Goal: Transaction & Acquisition: Download file/media

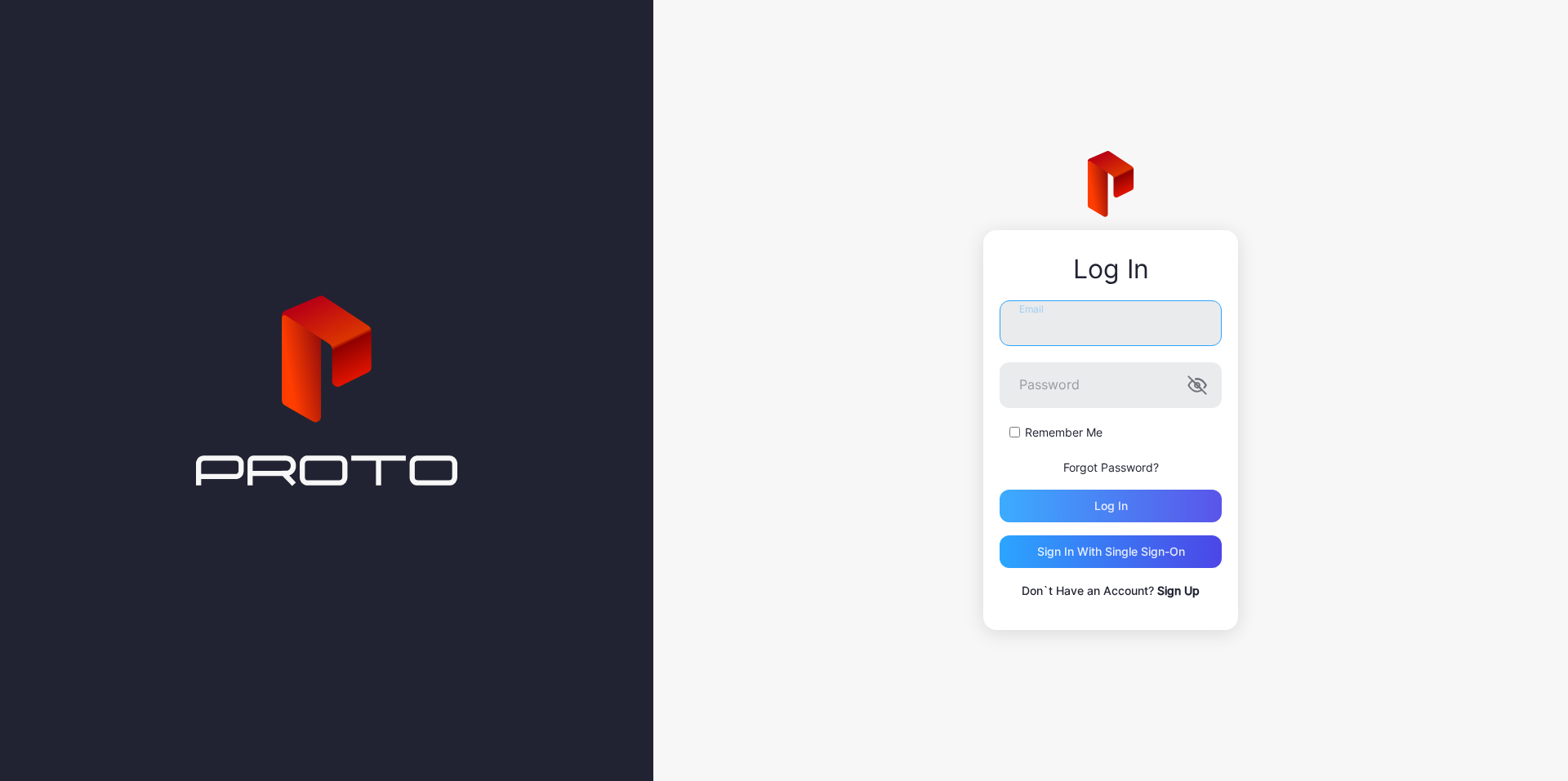
type input "**********"
click at [1068, 502] on div "Log in" at bounding box center [1110, 506] width 222 height 32
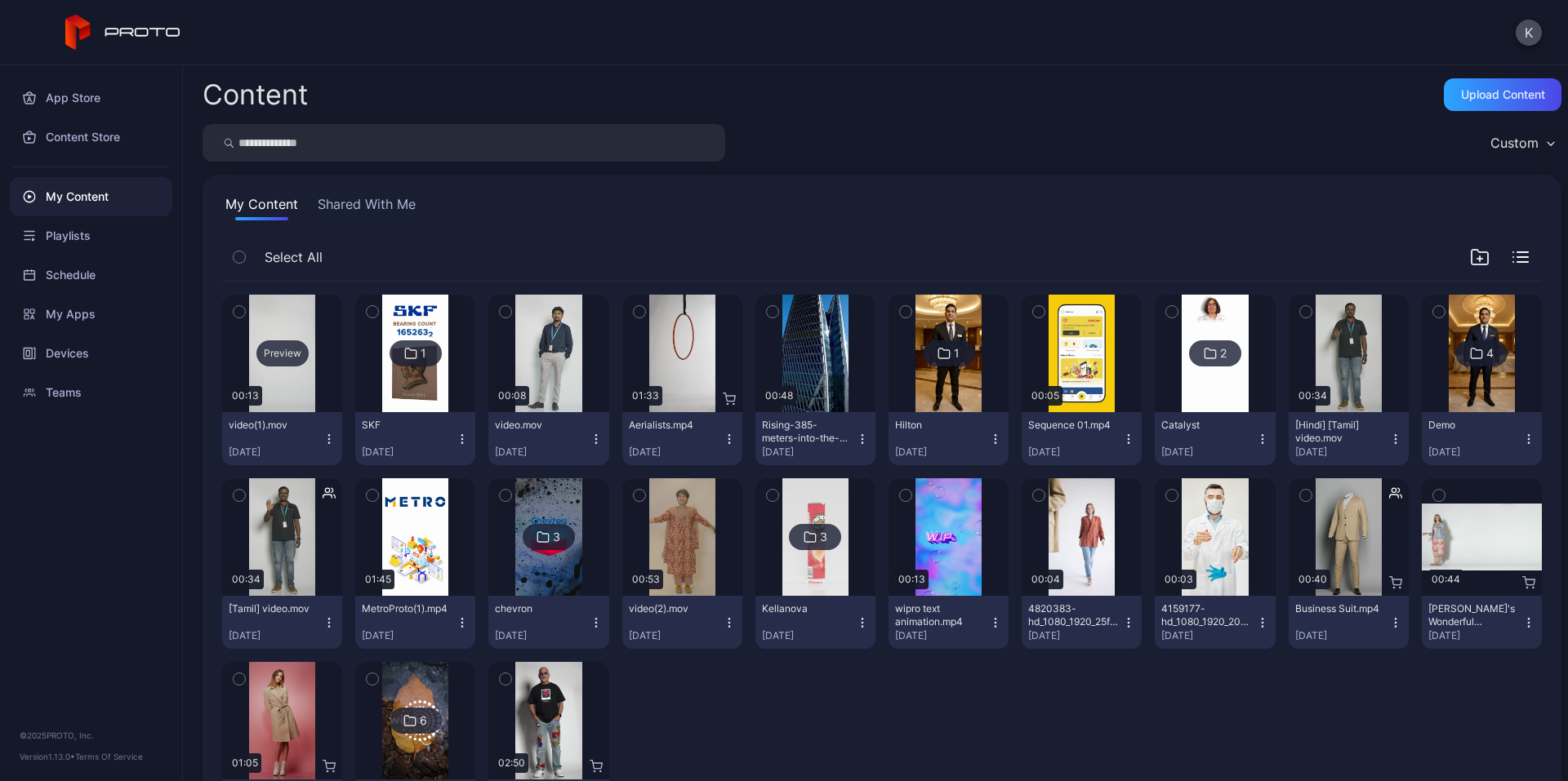
click at [273, 349] on div "Preview" at bounding box center [282, 353] width 53 height 26
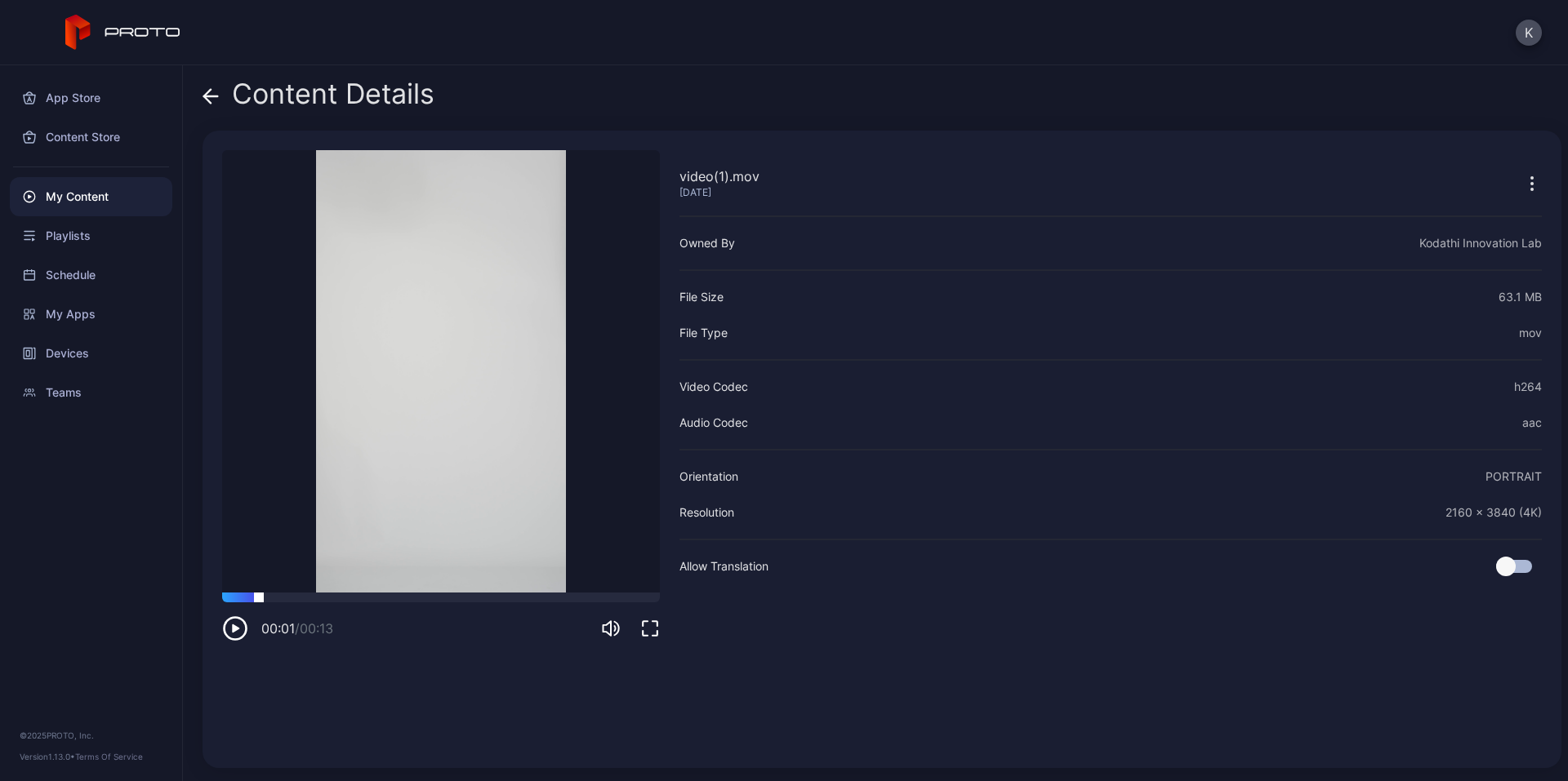
click at [259, 600] on div at bounding box center [441, 597] width 438 height 10
click at [230, 616] on icon "button" at bounding box center [235, 628] width 26 height 26
click at [239, 632] on icon "button" at bounding box center [239, 628] width 0 height 6
click at [239, 632] on icon "button" at bounding box center [235, 628] width 26 height 26
click at [267, 599] on div at bounding box center [441, 597] width 438 height 10
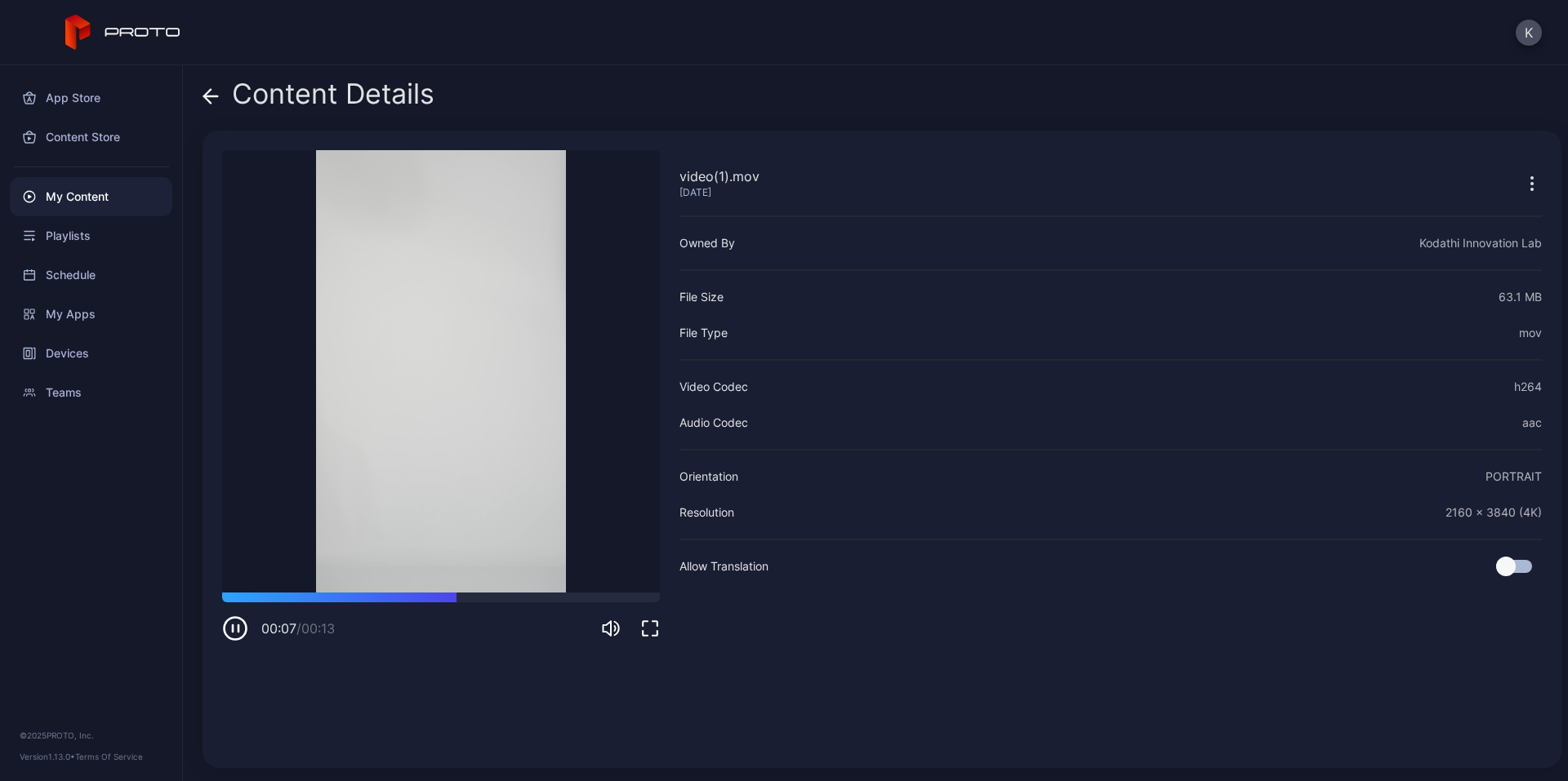
click at [227, 627] on icon "button" at bounding box center [235, 628] width 26 height 26
click at [1523, 177] on icon "button" at bounding box center [1532, 183] width 19 height 19
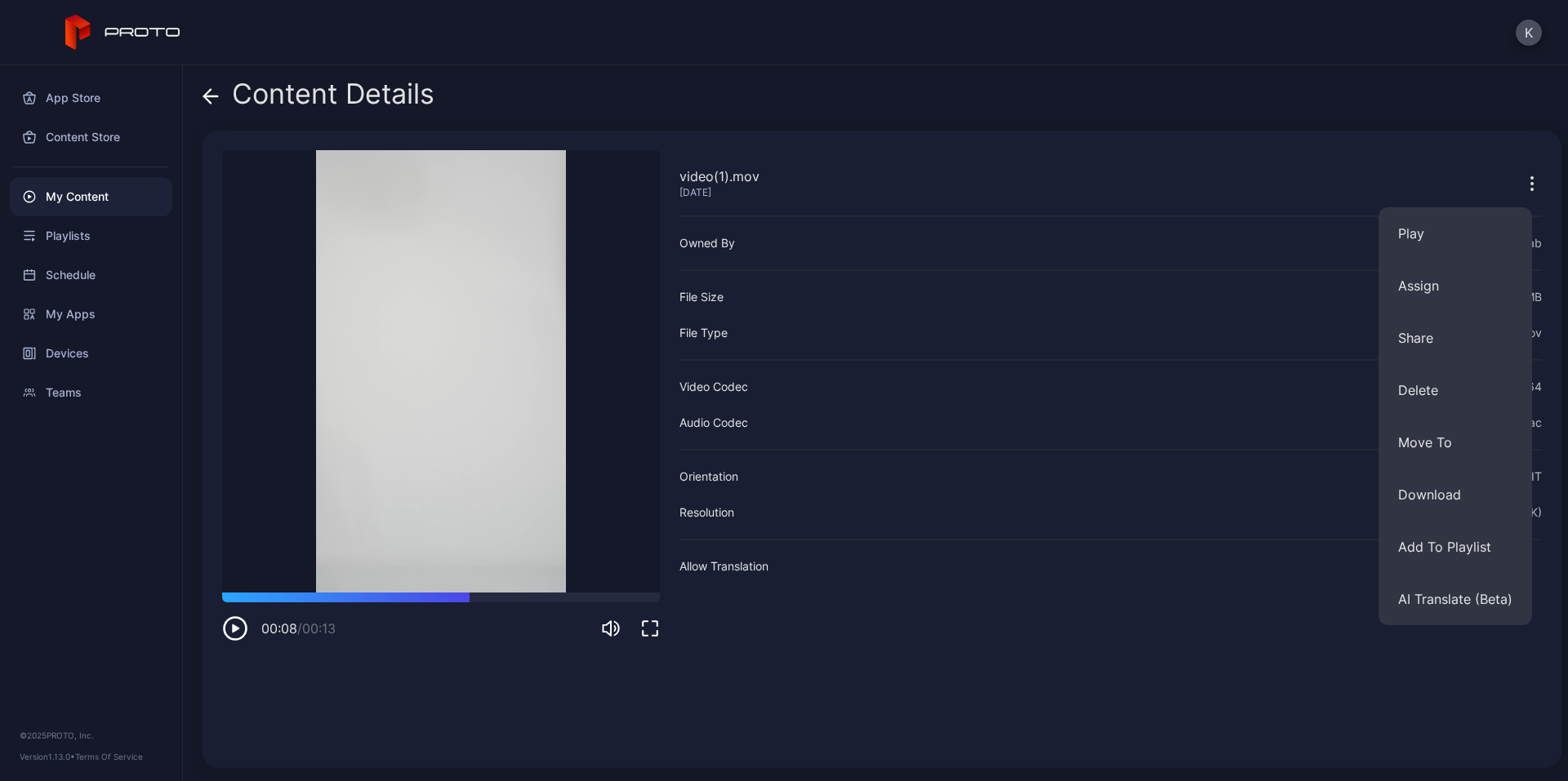
click at [1302, 3] on div "K" at bounding box center [784, 32] width 1568 height 66
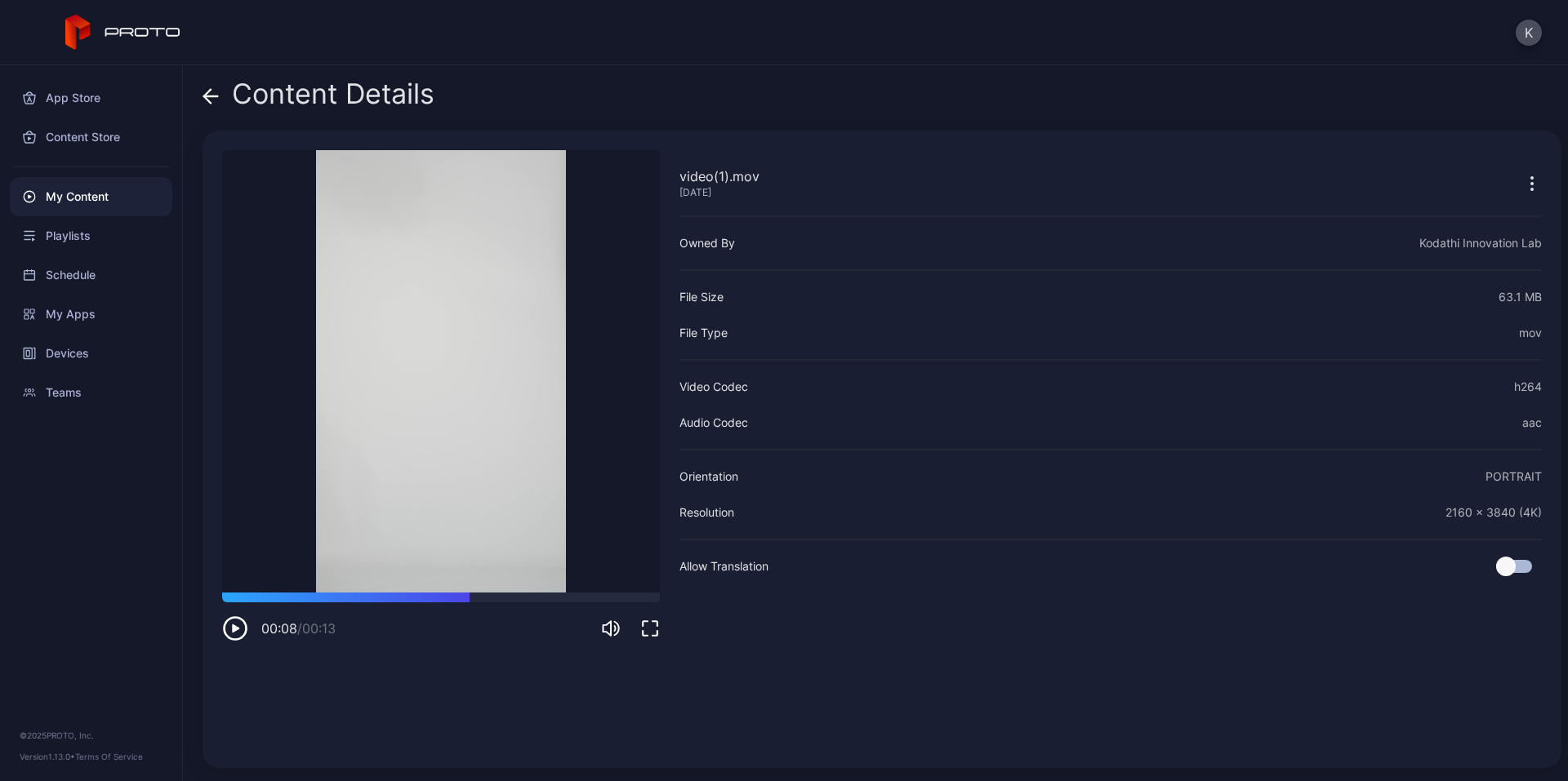
click at [87, 200] on div "My Content" at bounding box center [92, 197] width 163 height 39
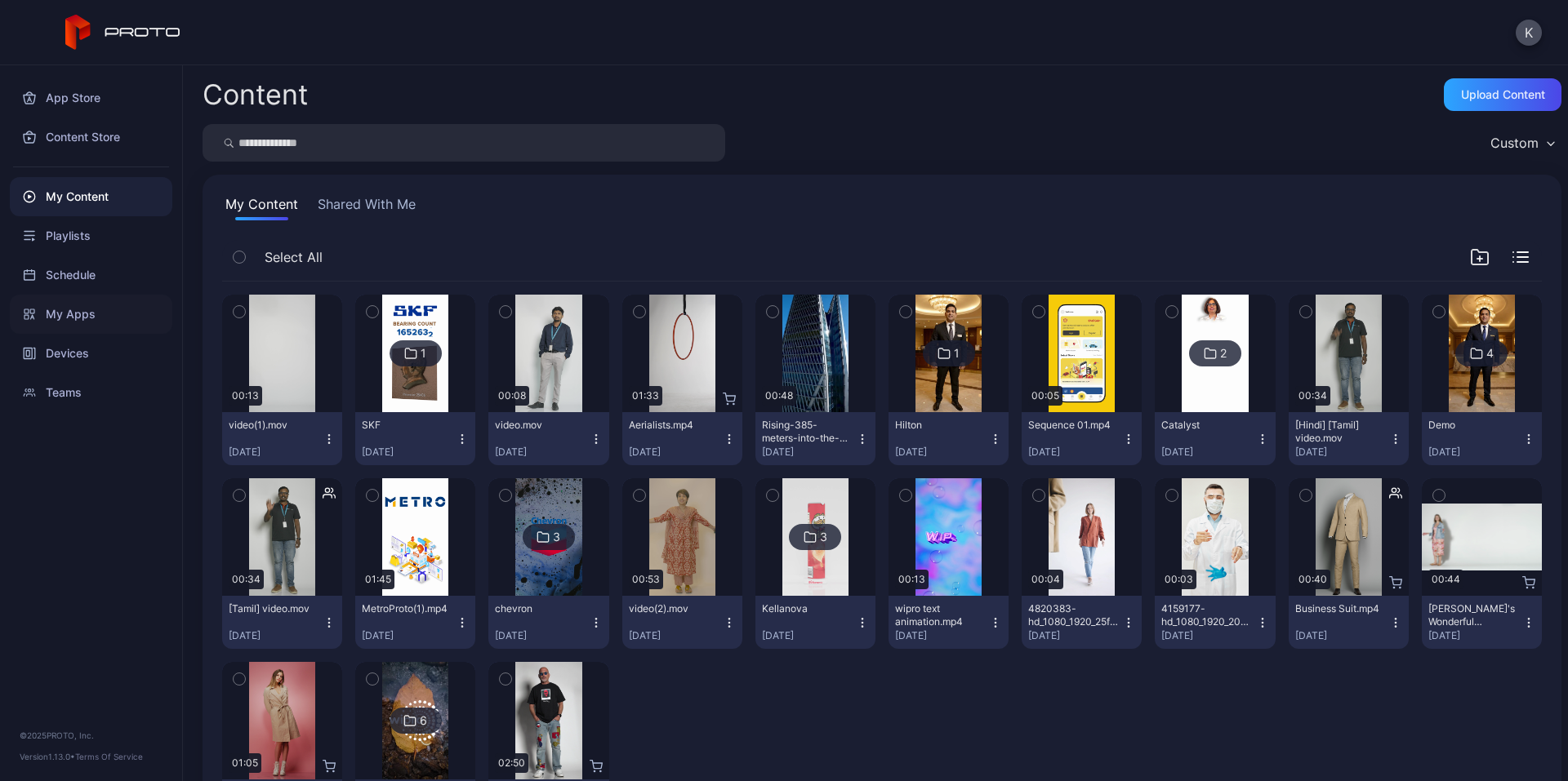
click at [90, 306] on div "My Apps" at bounding box center [92, 314] width 163 height 39
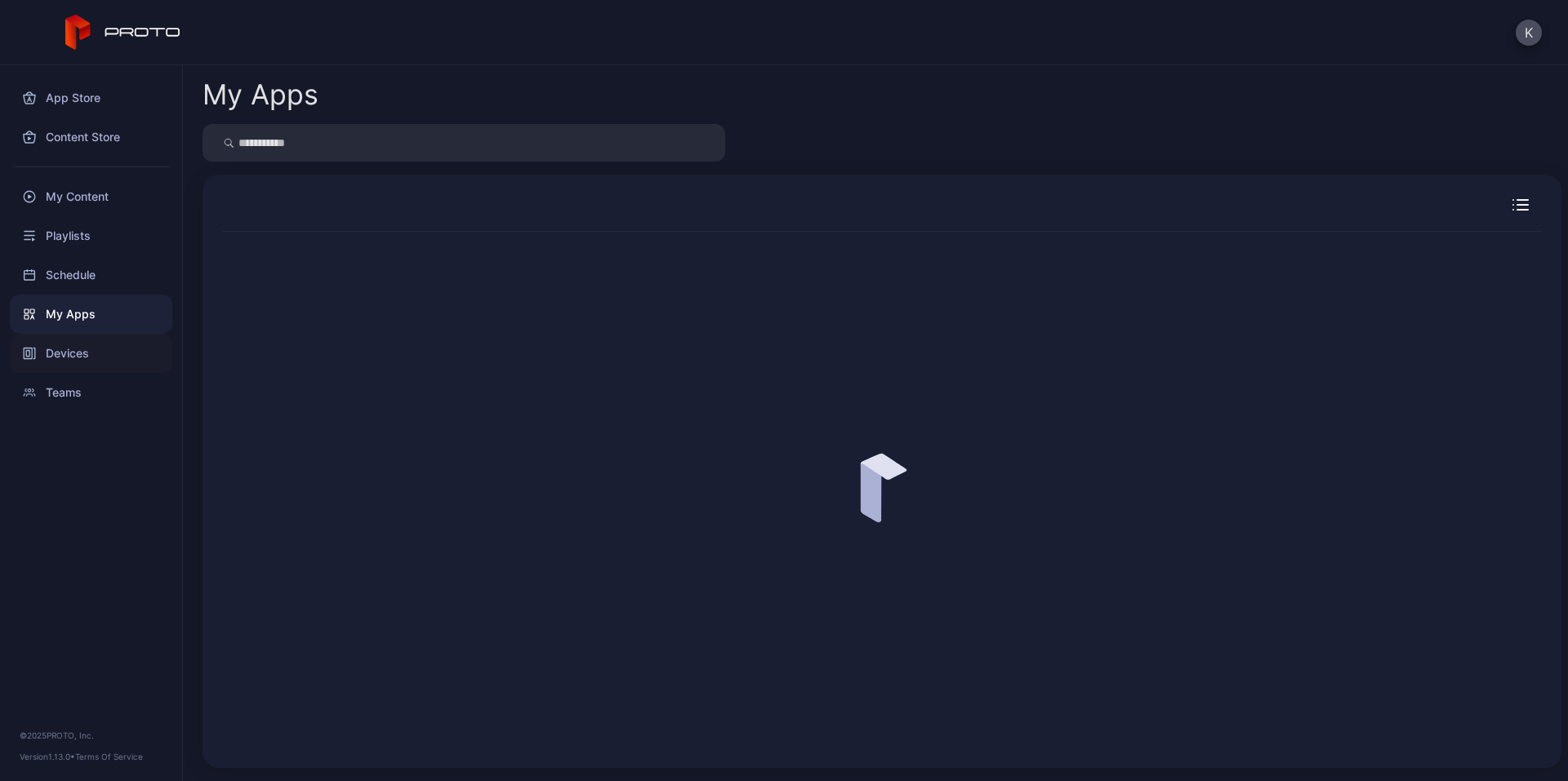
click at [87, 352] on div "Devices" at bounding box center [92, 353] width 163 height 39
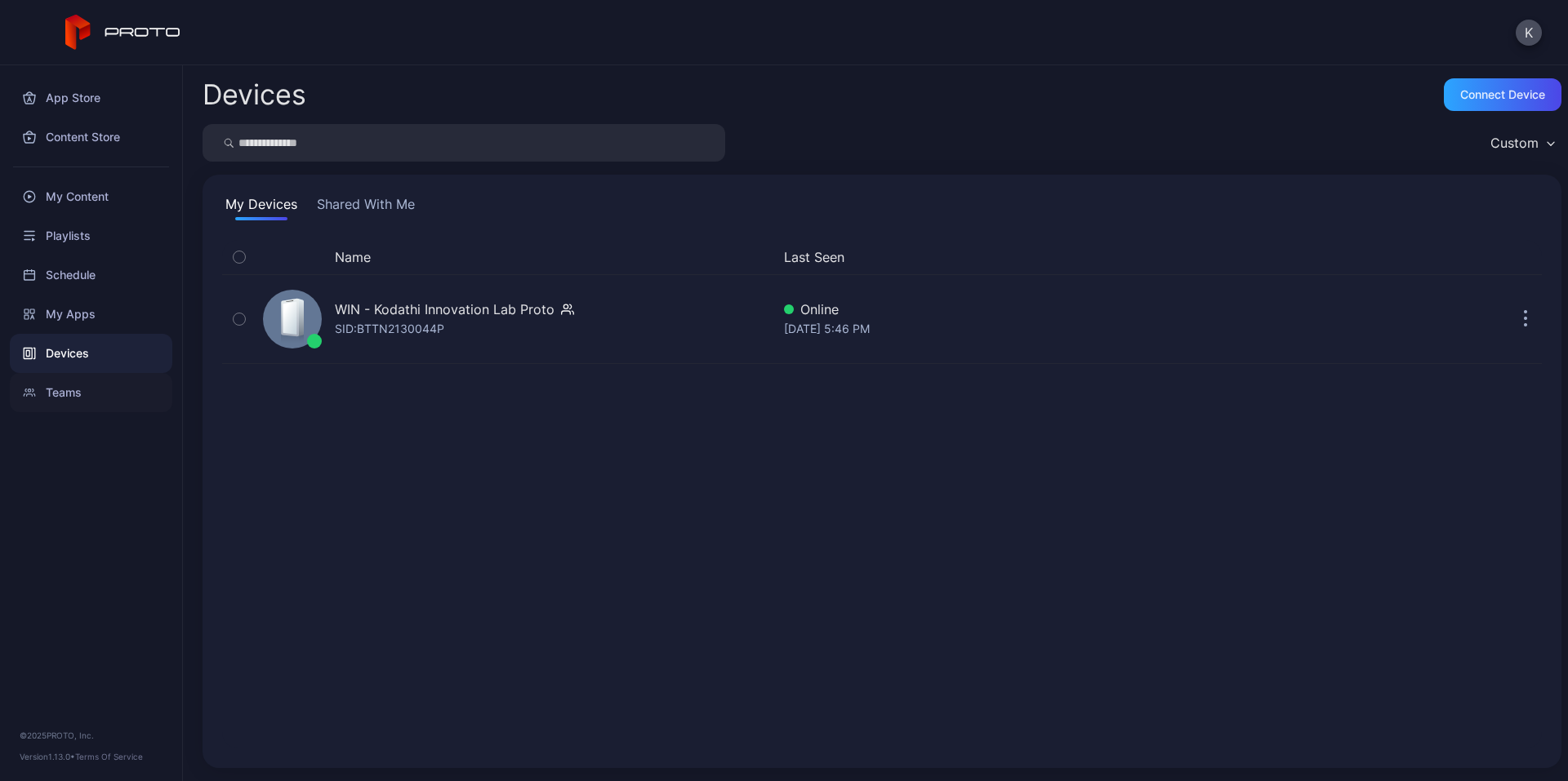
click at [98, 400] on div "Teams" at bounding box center [92, 393] width 163 height 39
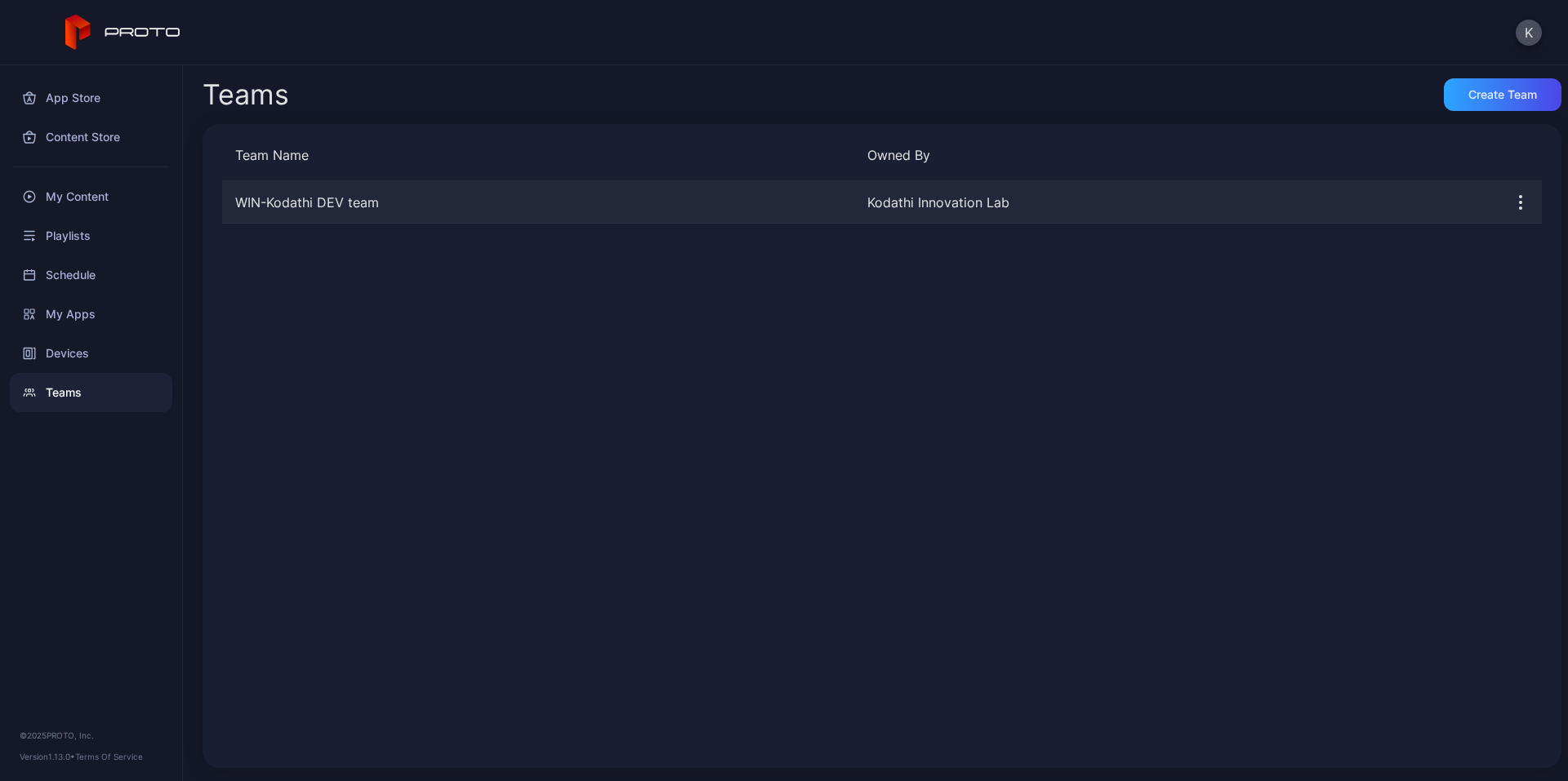
click at [361, 198] on div "WIN-Kodathi DEV team" at bounding box center [538, 201] width 632 height 19
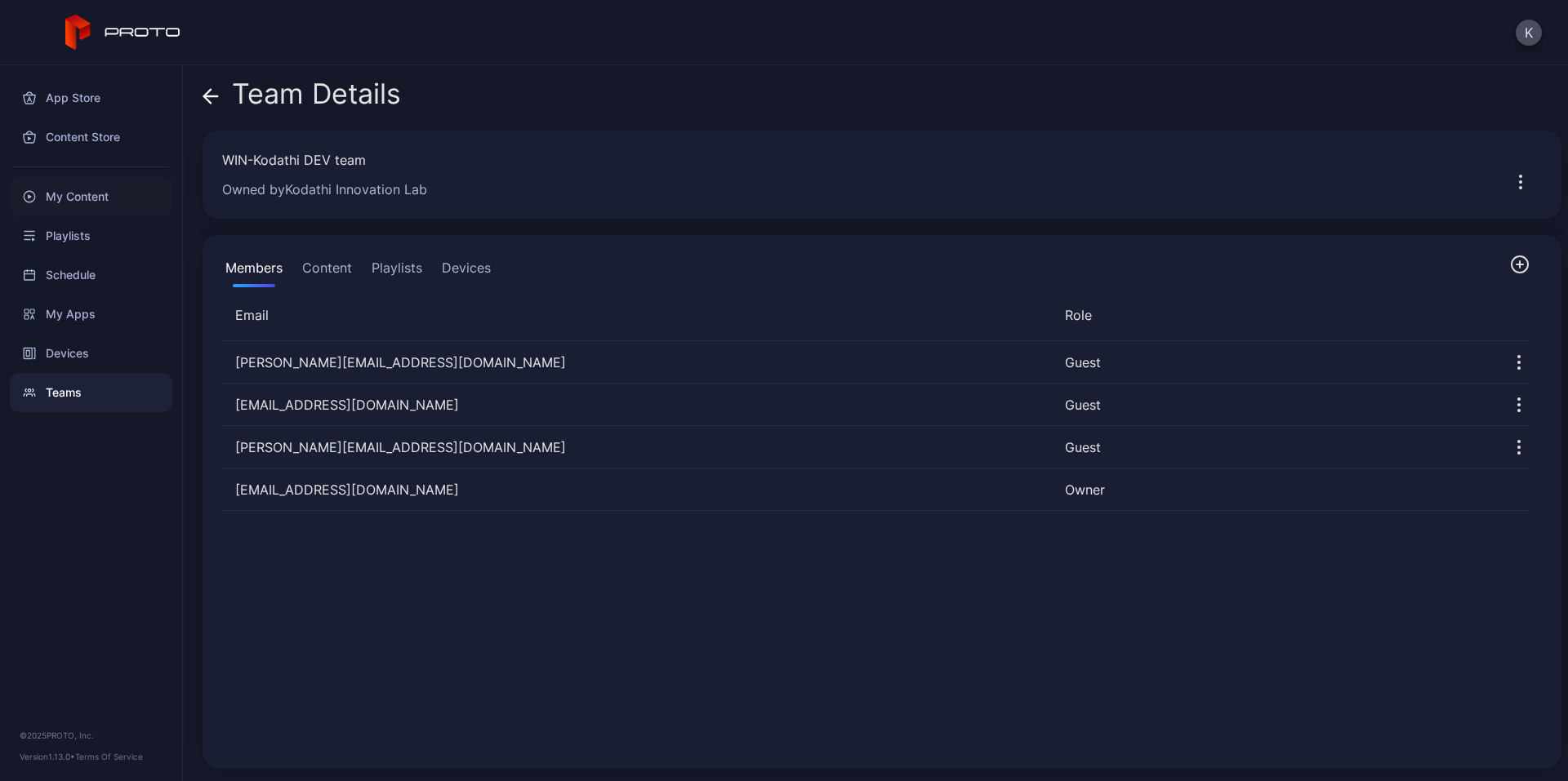
click at [68, 193] on div "My Content" at bounding box center [92, 197] width 163 height 39
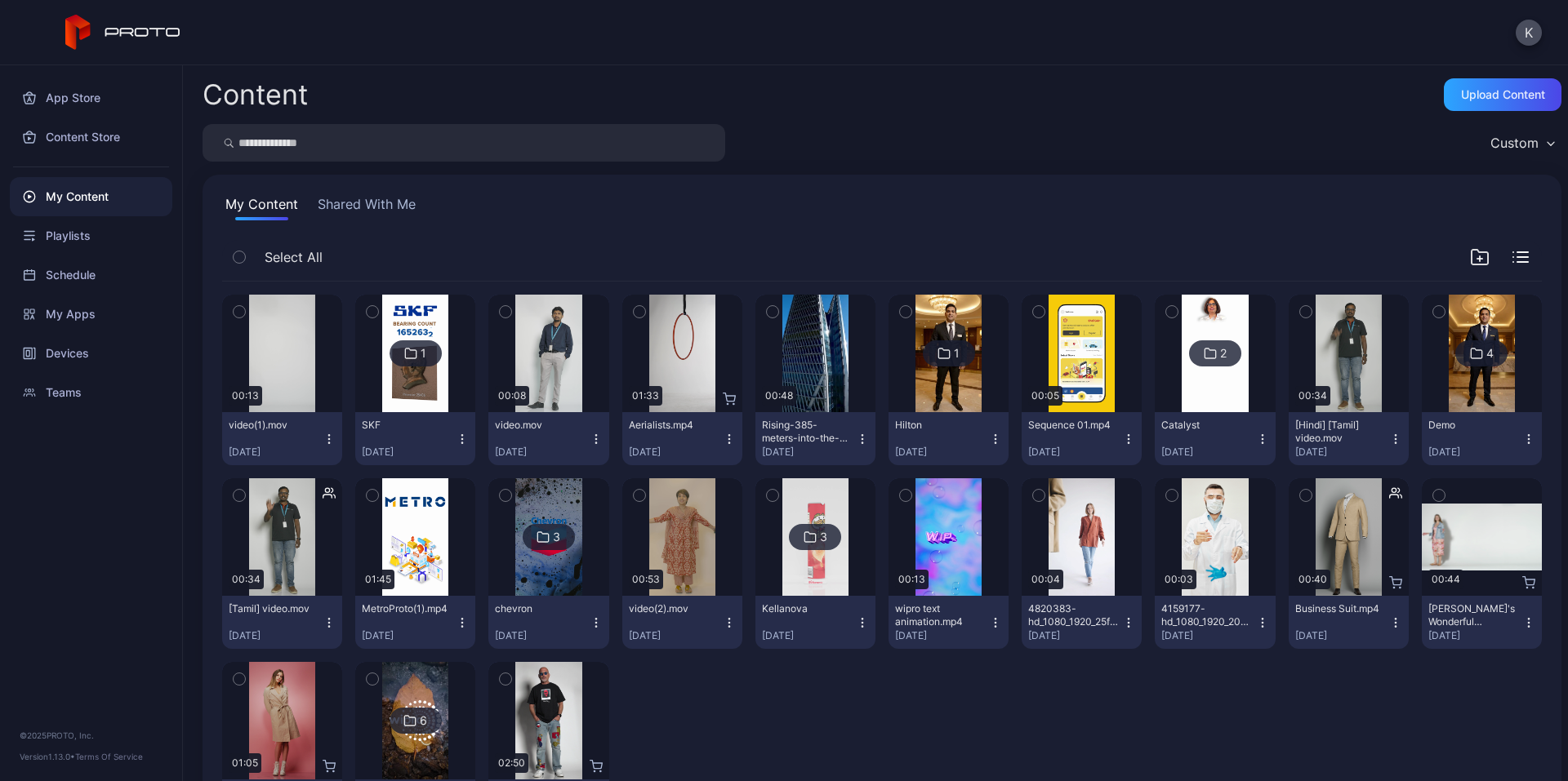
click at [329, 434] on icon "button" at bounding box center [329, 439] width 13 height 13
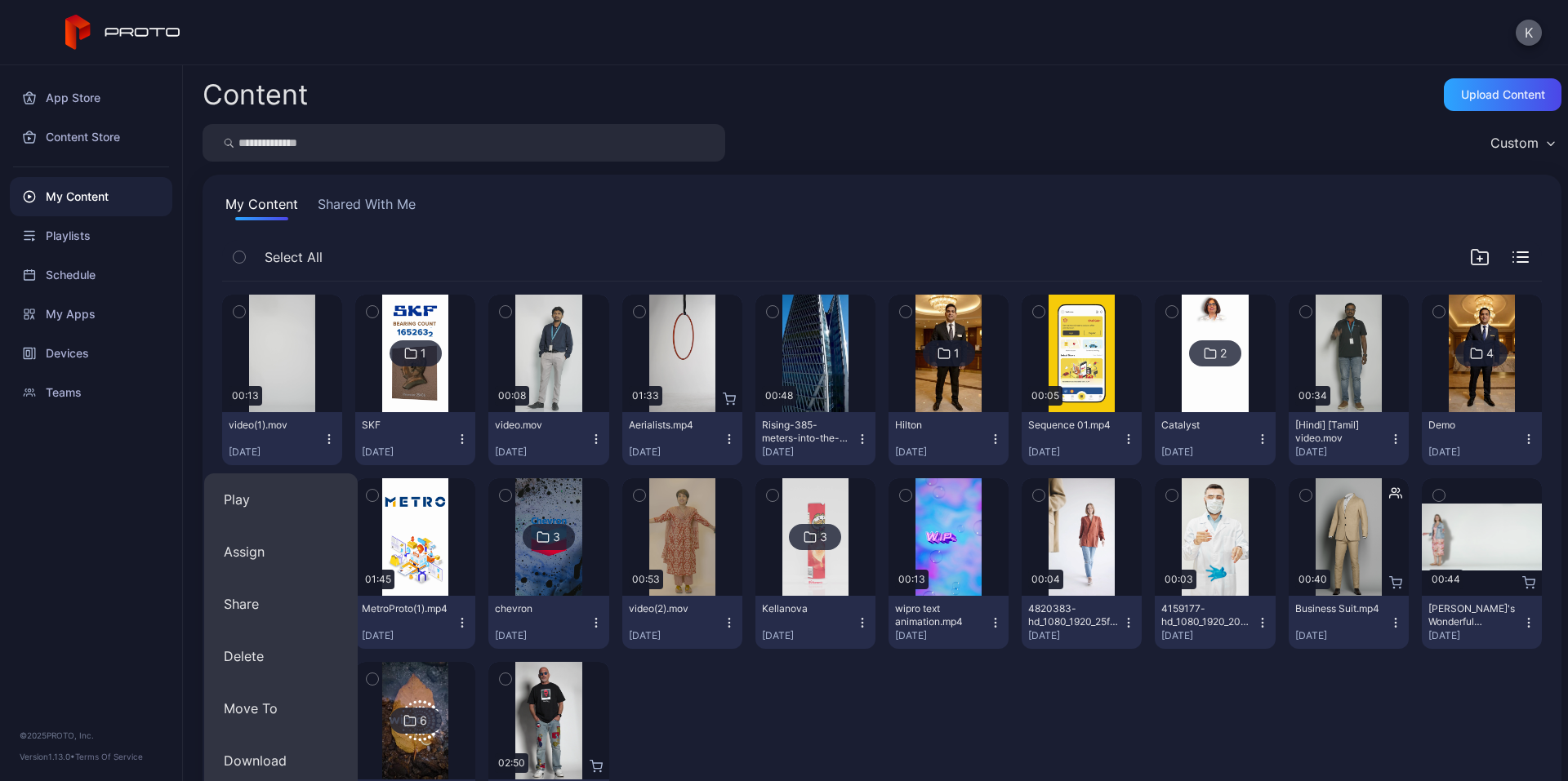
click at [1526, 34] on button "K" at bounding box center [1529, 32] width 26 height 26
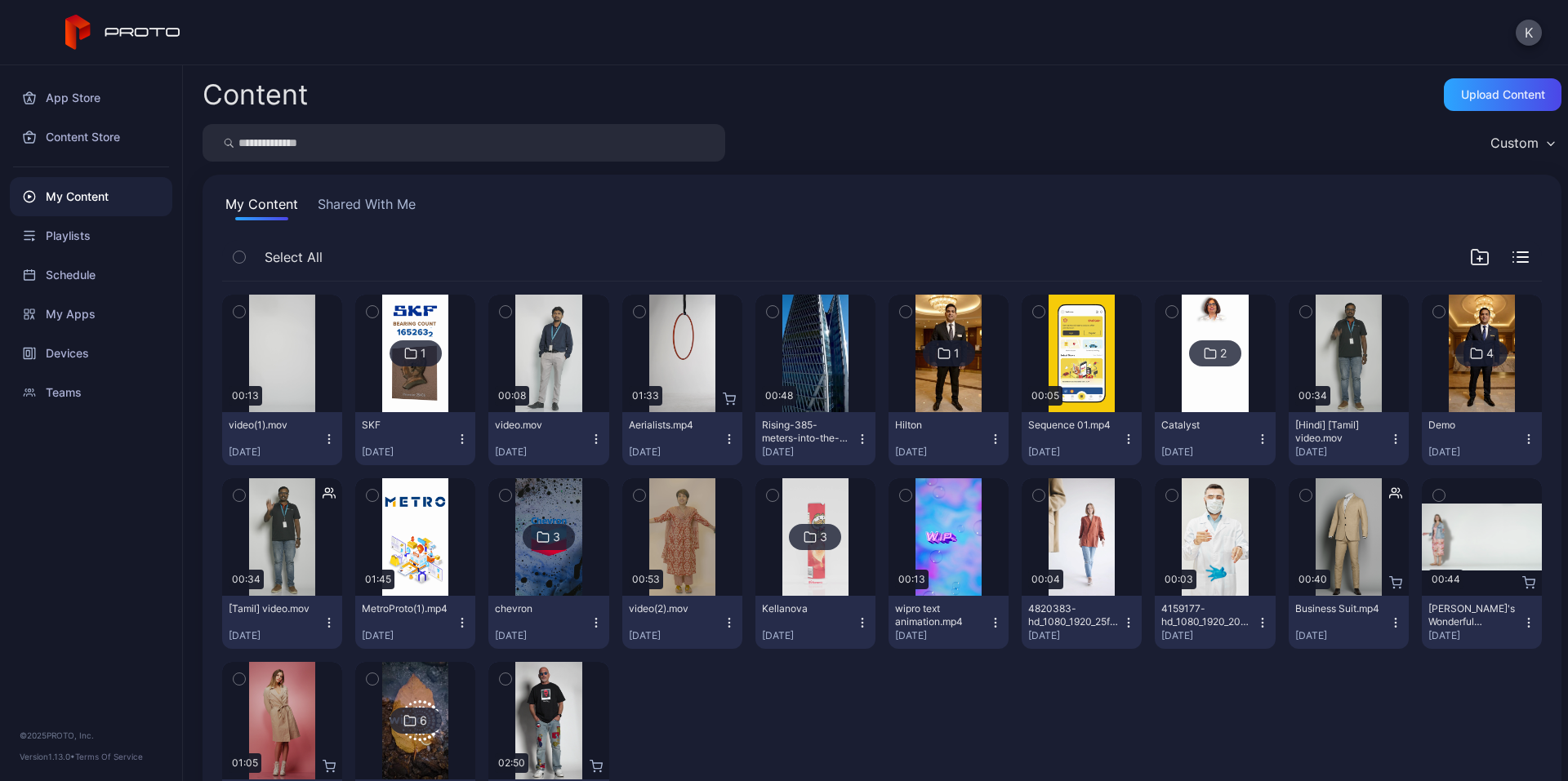
click at [1292, 33] on div "K" at bounding box center [784, 32] width 1568 height 66
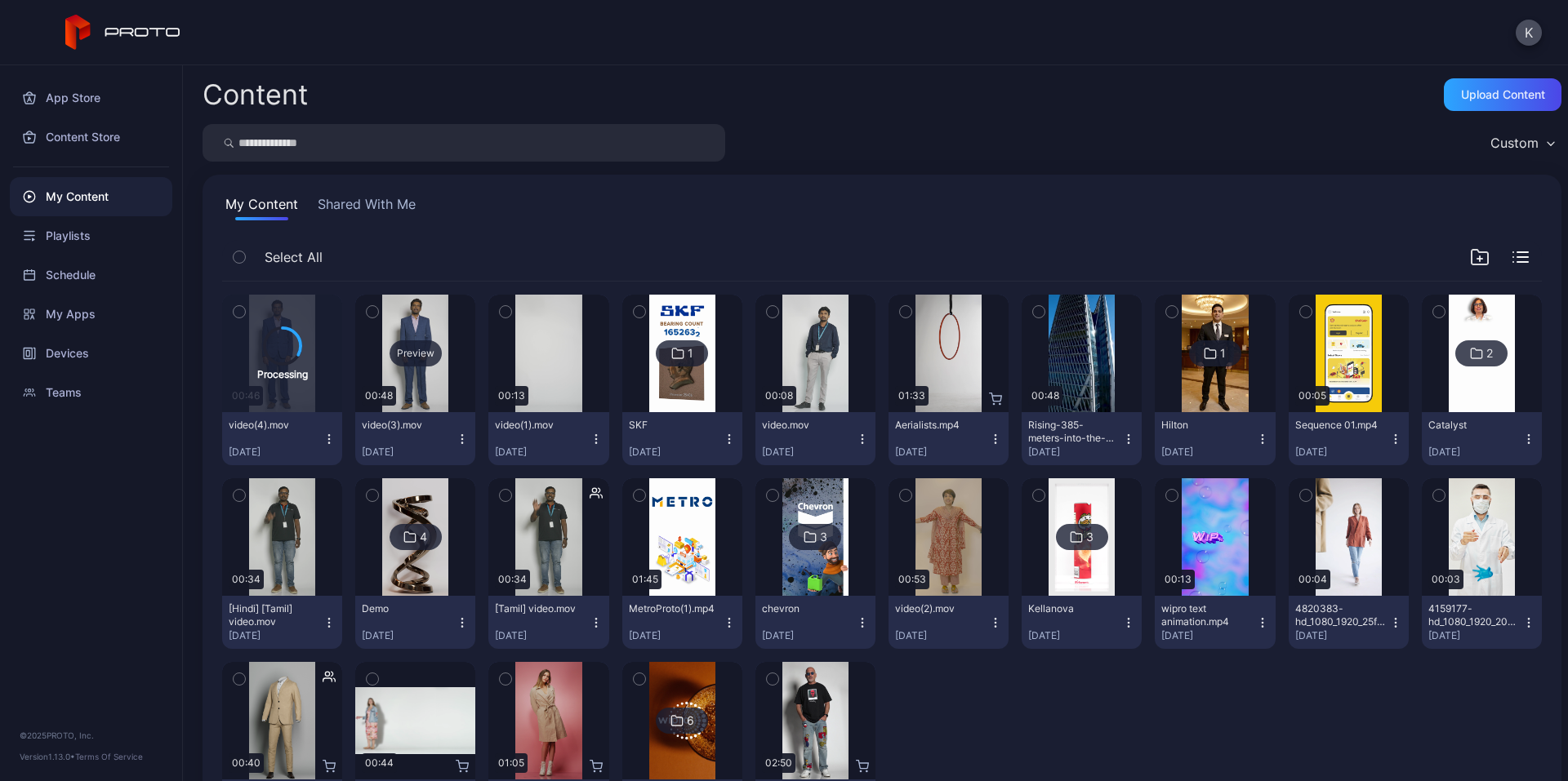
click at [403, 356] on div "Preview" at bounding box center [415, 353] width 53 height 26
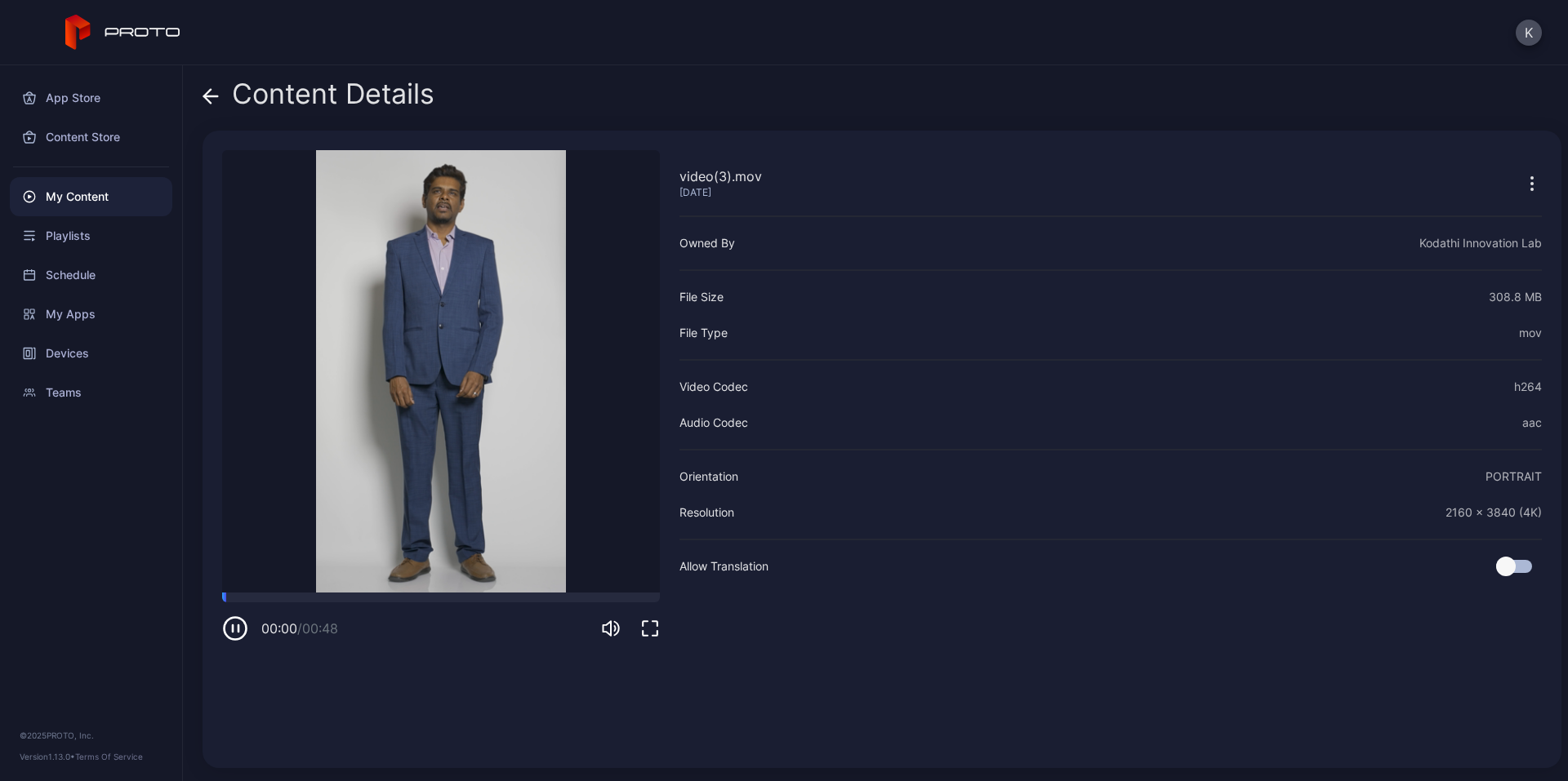
click at [236, 630] on icon "button" at bounding box center [235, 628] width 26 height 26
click at [235, 625] on icon "button" at bounding box center [235, 628] width 26 height 26
click at [233, 632] on icon "button" at bounding box center [233, 628] width 0 height 6
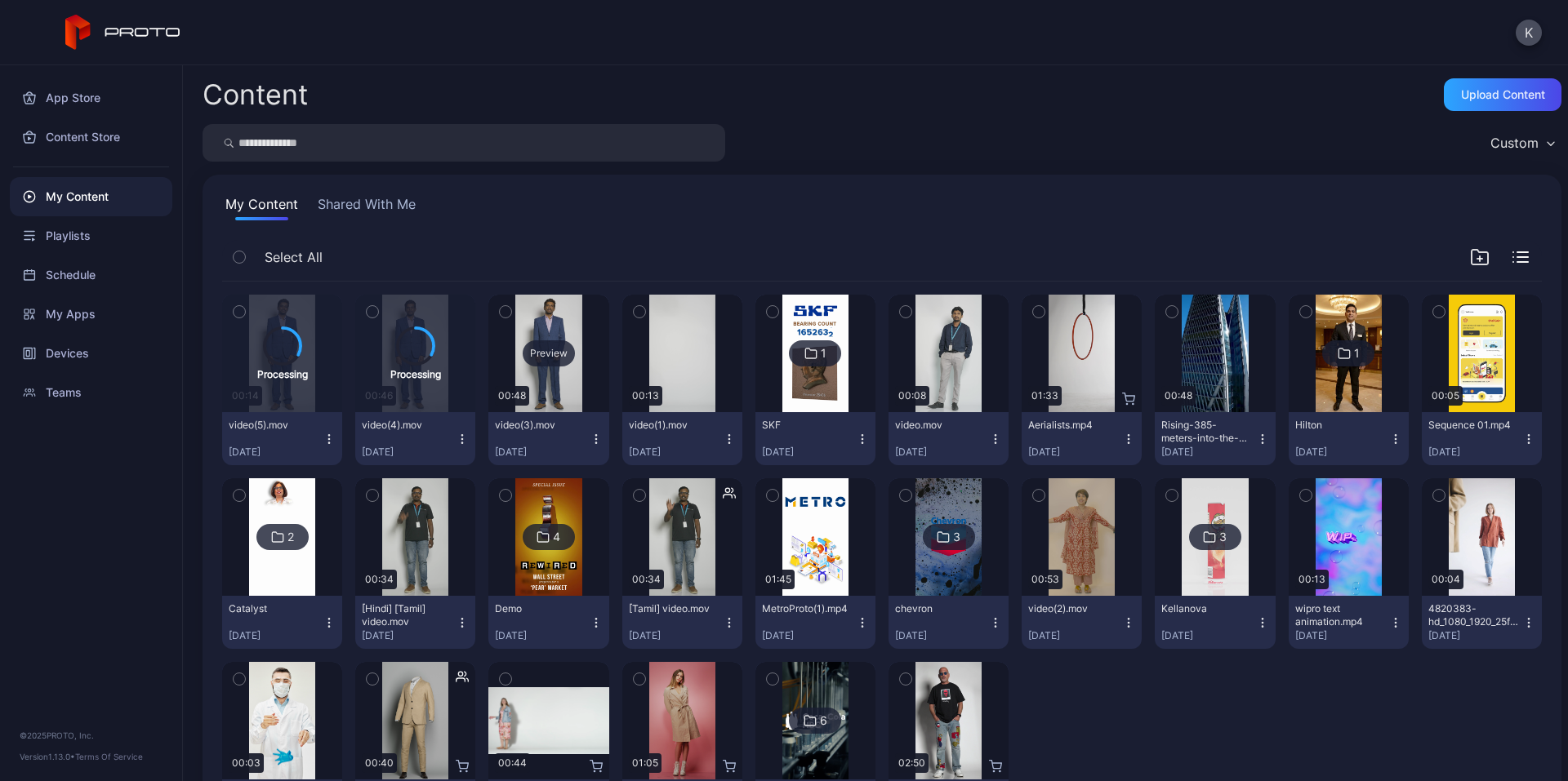
click at [532, 353] on div "Preview" at bounding box center [548, 353] width 53 height 26
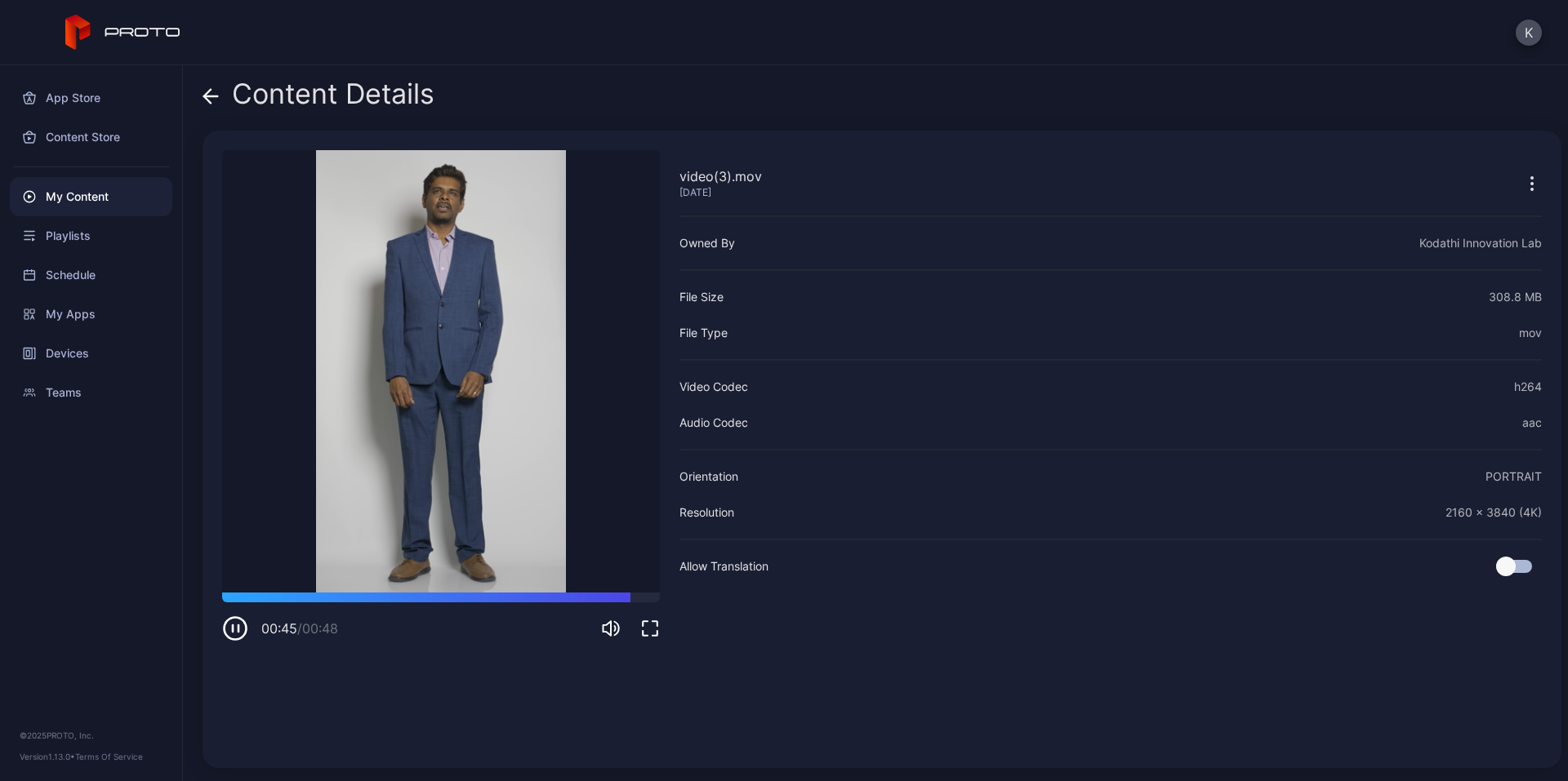
click at [233, 631] on icon "button" at bounding box center [233, 628] width 0 height 6
click at [69, 183] on div "My Content" at bounding box center [92, 197] width 163 height 39
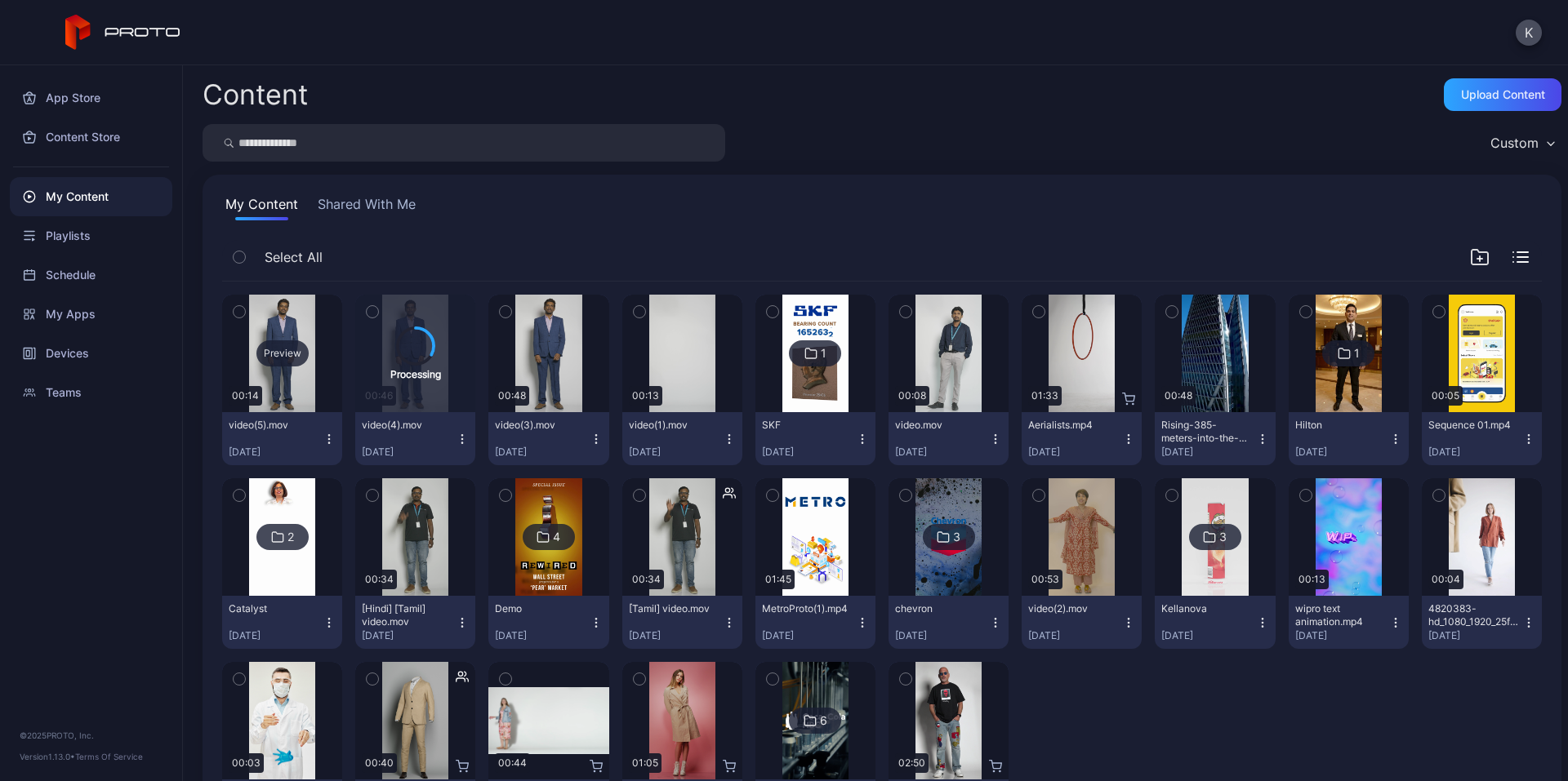
click at [277, 360] on div "Preview" at bounding box center [282, 353] width 53 height 26
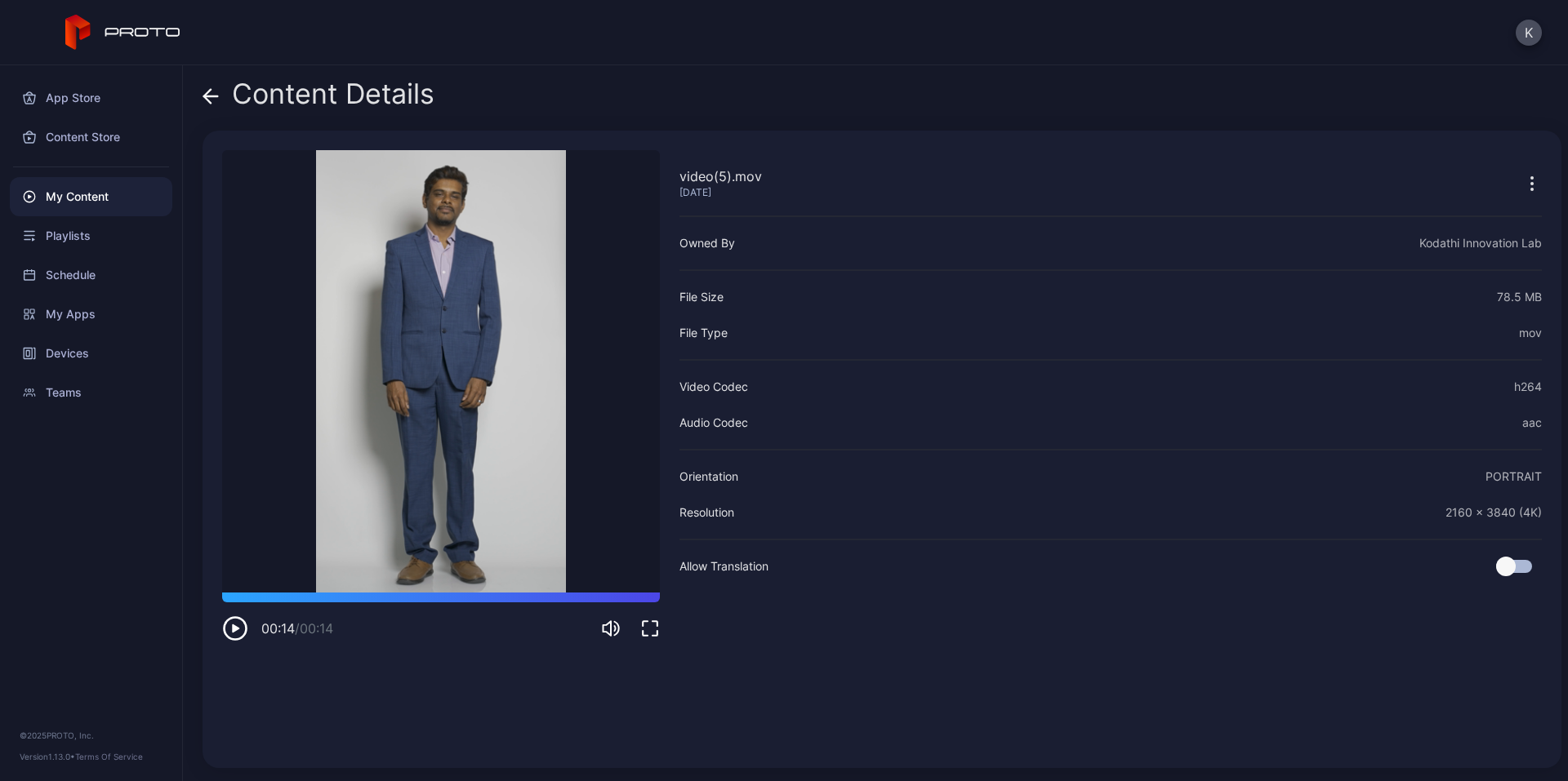
click at [234, 624] on icon "button" at bounding box center [235, 628] width 26 height 26
click at [88, 196] on div "My Content" at bounding box center [92, 197] width 163 height 39
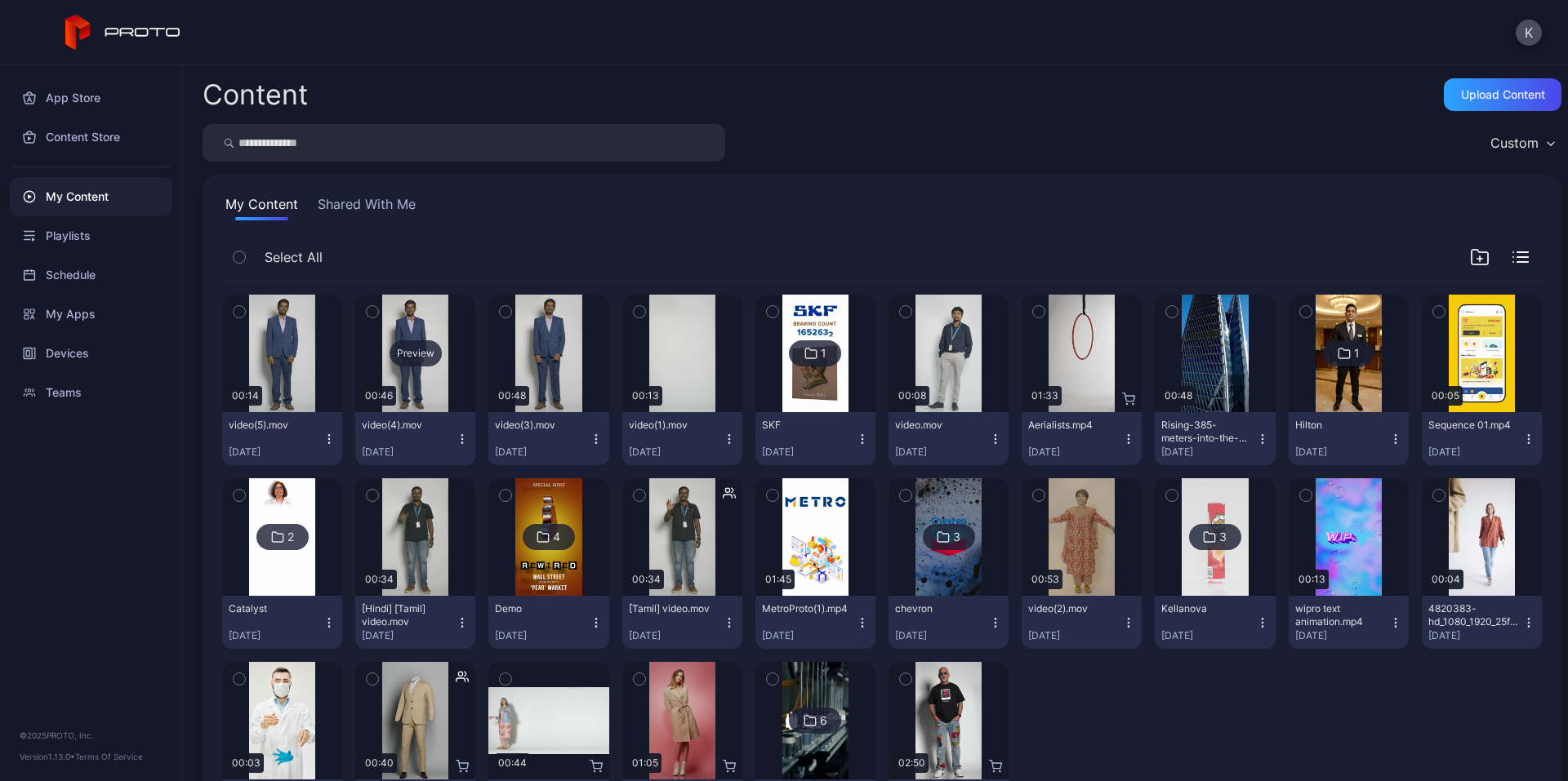
click at [423, 348] on div "Preview" at bounding box center [415, 353] width 53 height 26
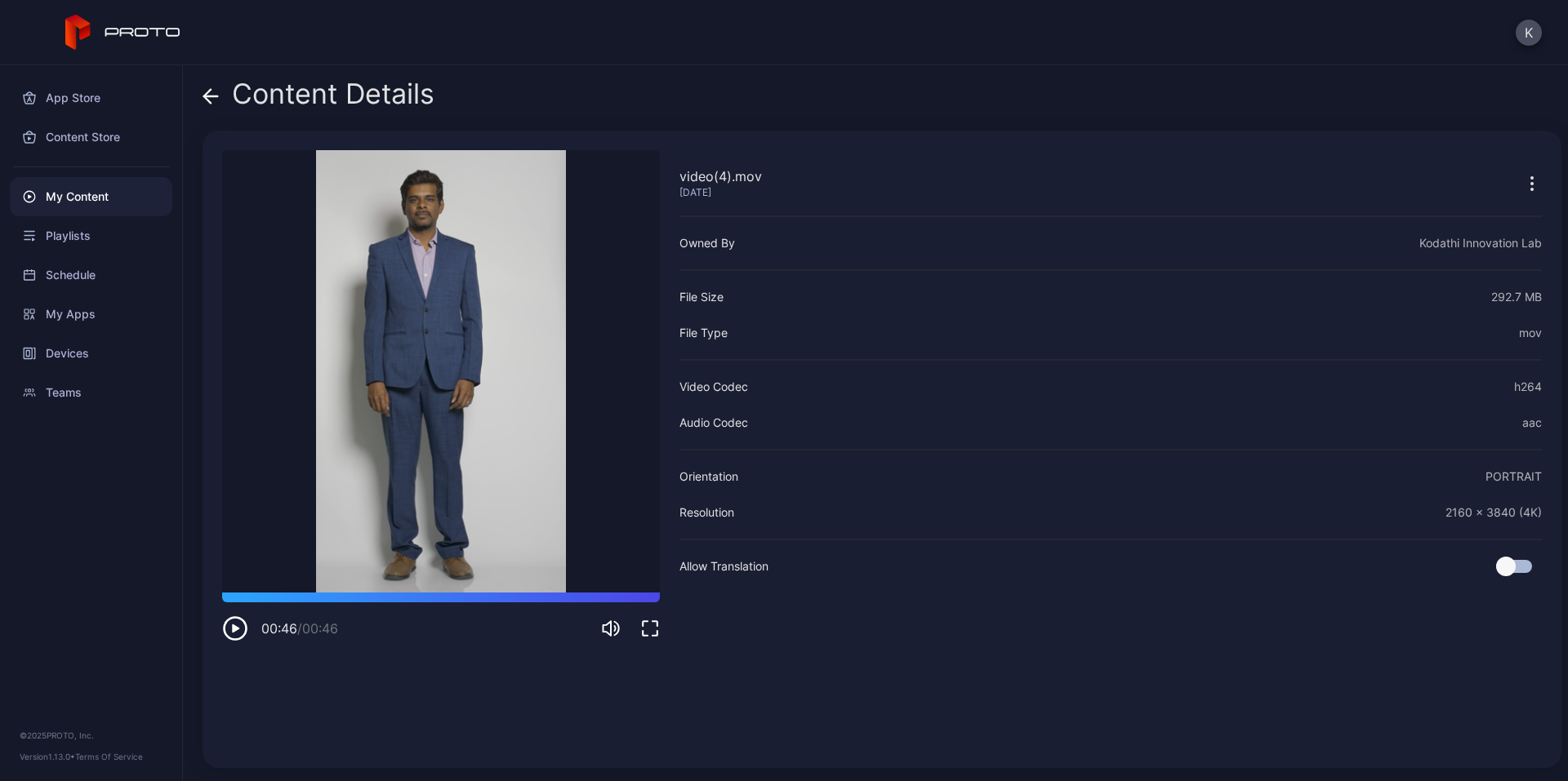
click at [1523, 177] on icon "button" at bounding box center [1532, 183] width 19 height 19
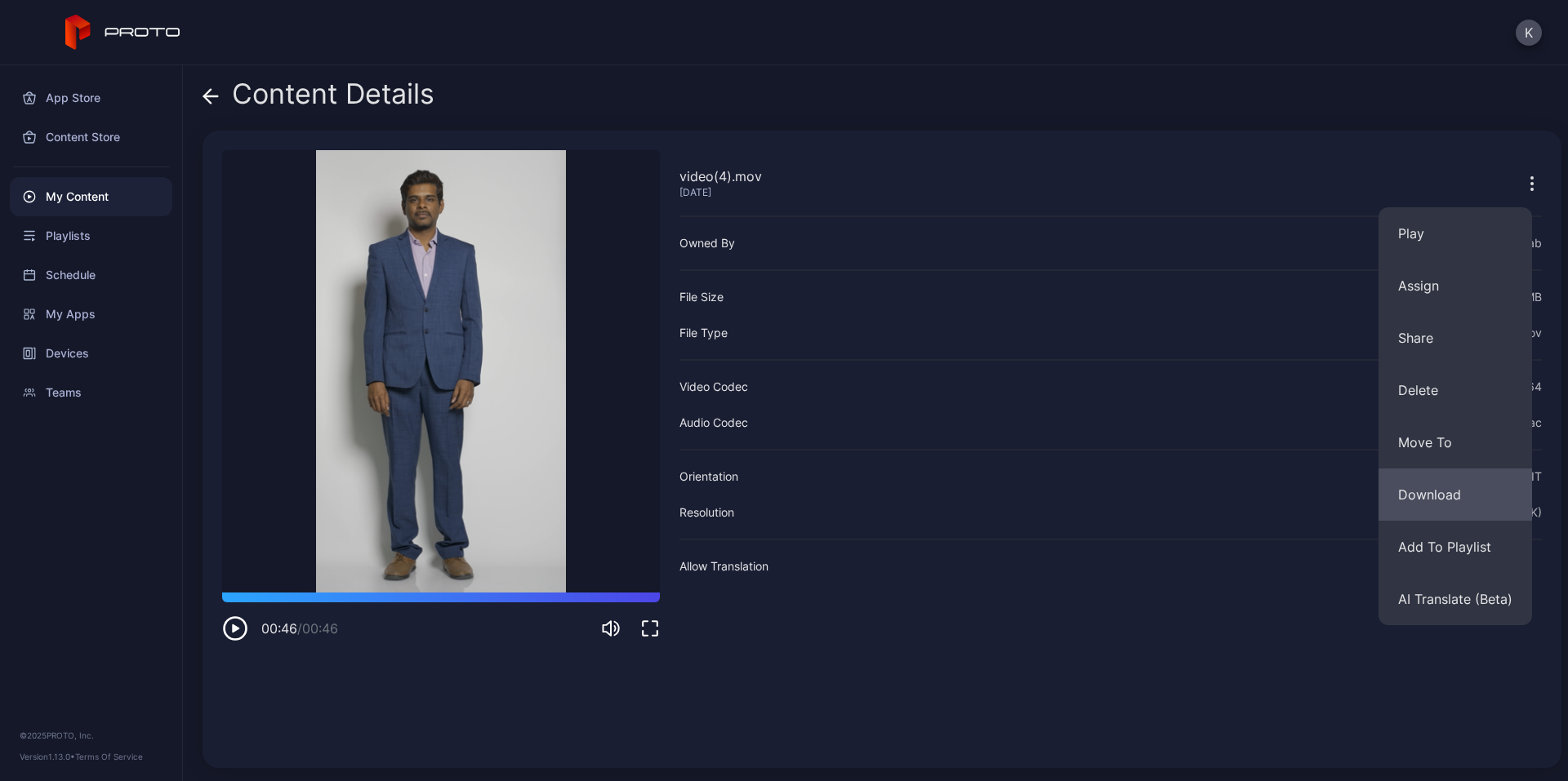
click at [1439, 481] on button "Download" at bounding box center [1455, 494] width 153 height 53
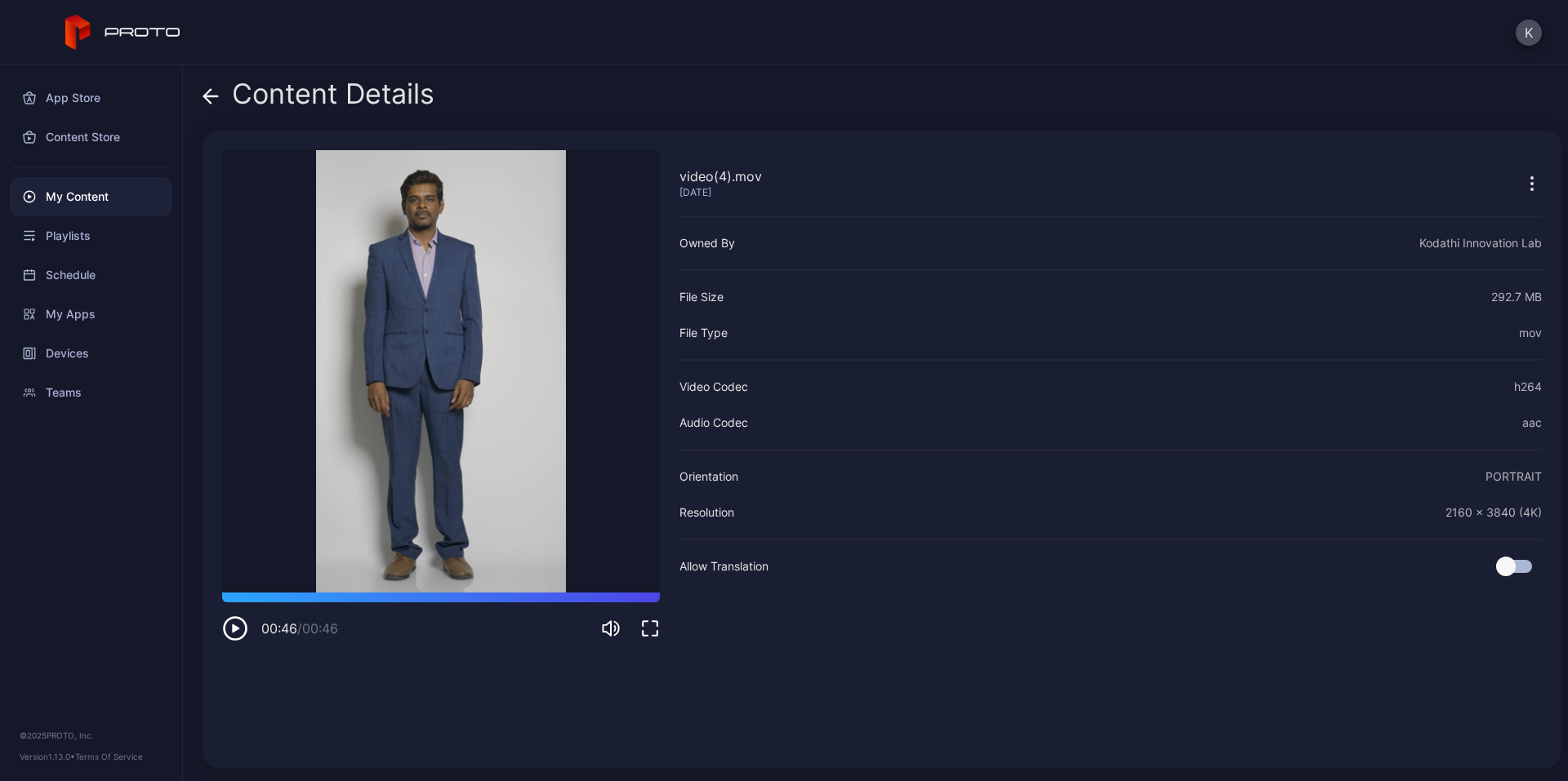
click at [93, 193] on div "My Content" at bounding box center [92, 197] width 163 height 39
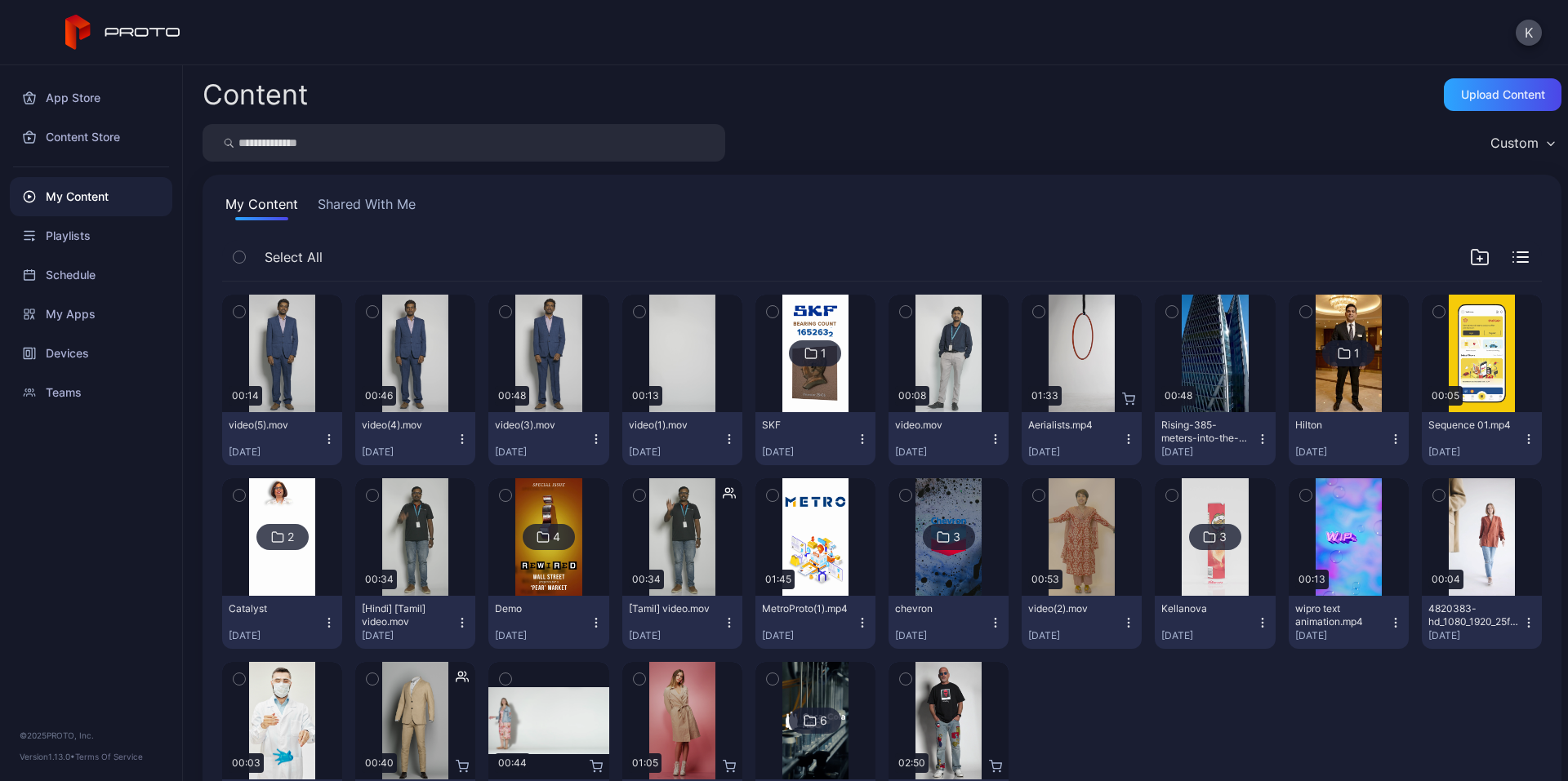
click at [327, 441] on icon "button" at bounding box center [329, 439] width 13 height 13
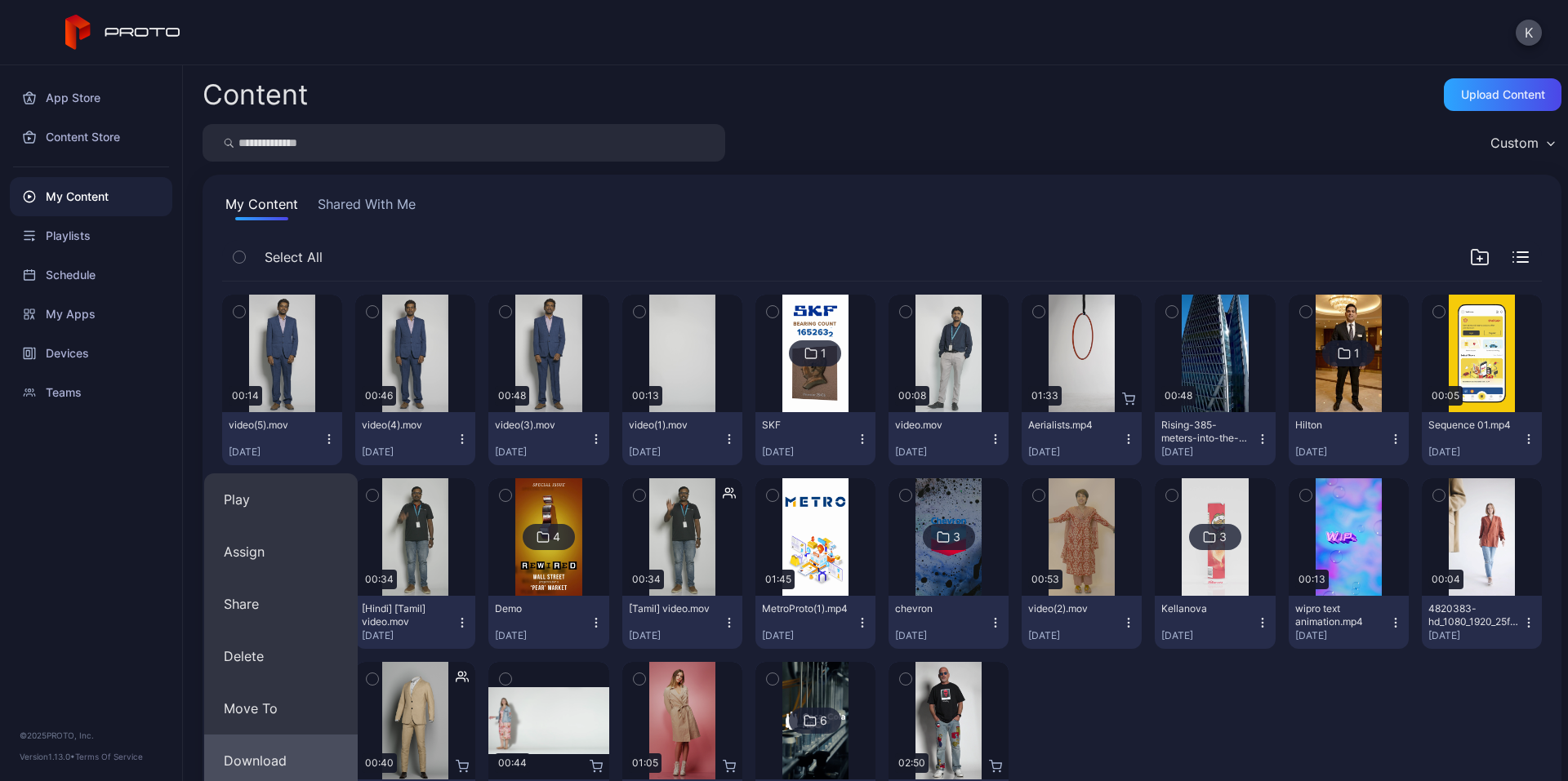
click at [290, 749] on button "Download" at bounding box center [281, 761] width 153 height 53
